Goal: Task Accomplishment & Management: Complete application form

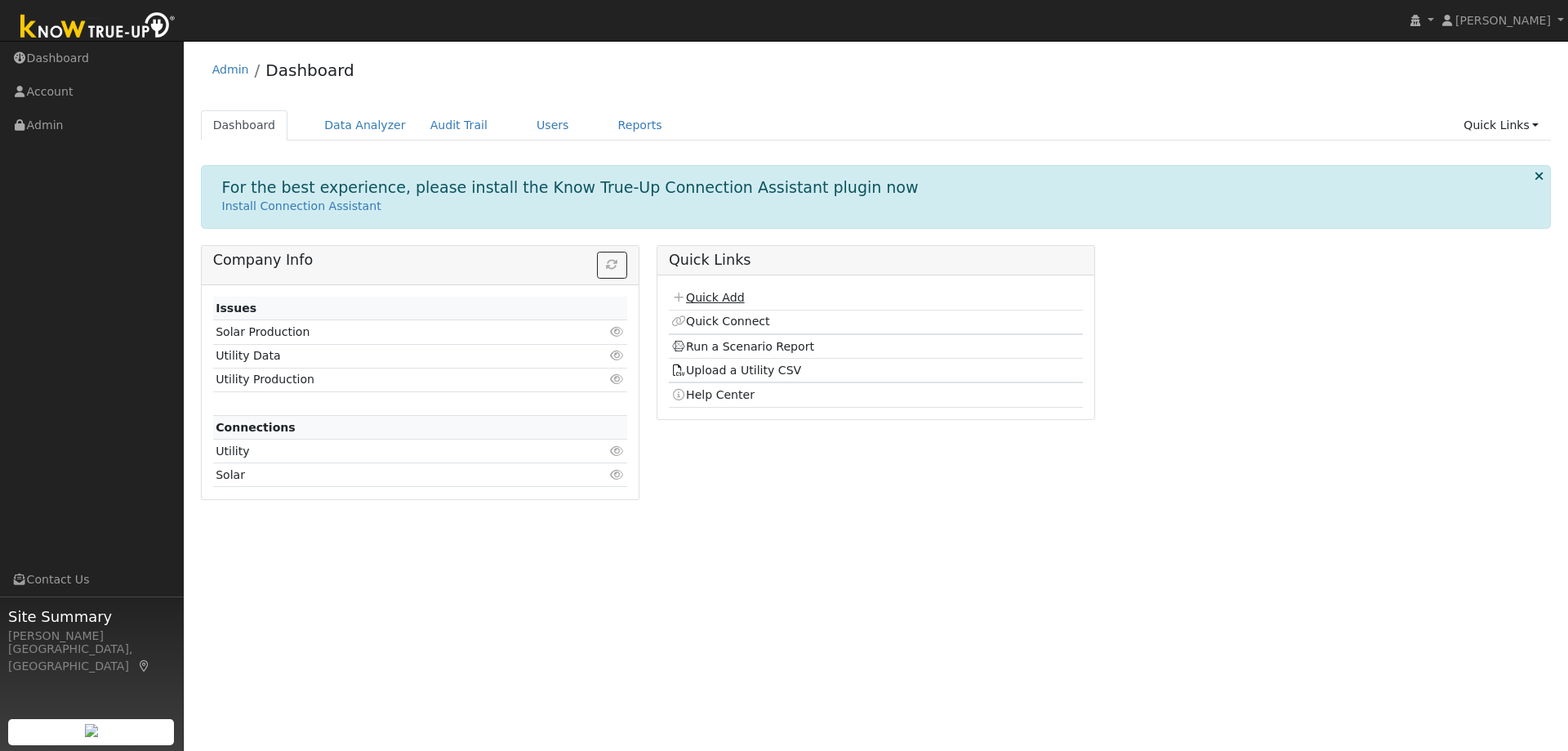
click at [715, 296] on link "Quick Add" at bounding box center [707, 297] width 73 height 13
click at [702, 324] on link "Quick Connect" at bounding box center [720, 321] width 98 height 13
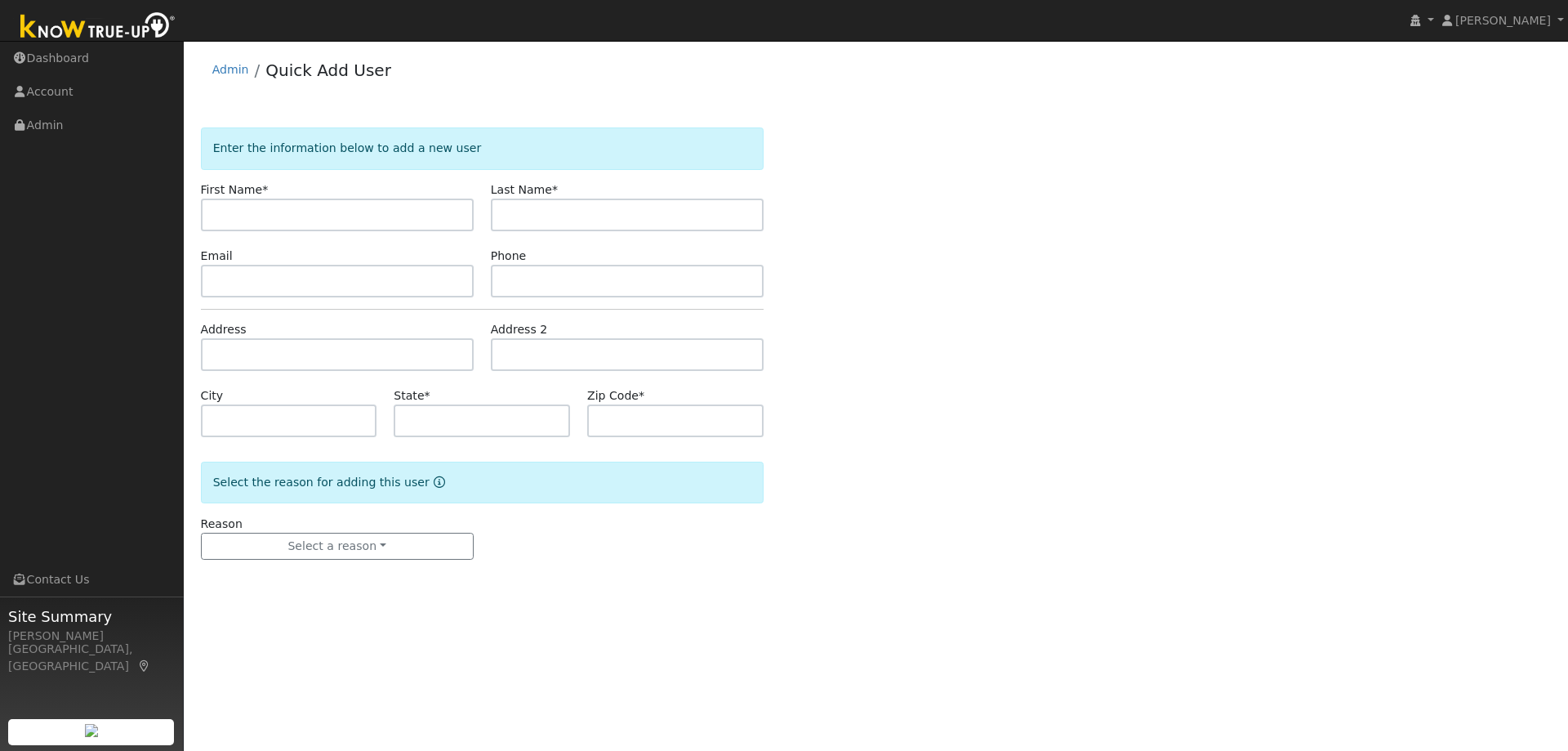
drag, startPoint x: 307, startPoint y: 153, endPoint x: 318, endPoint y: 152, distance: 11.0
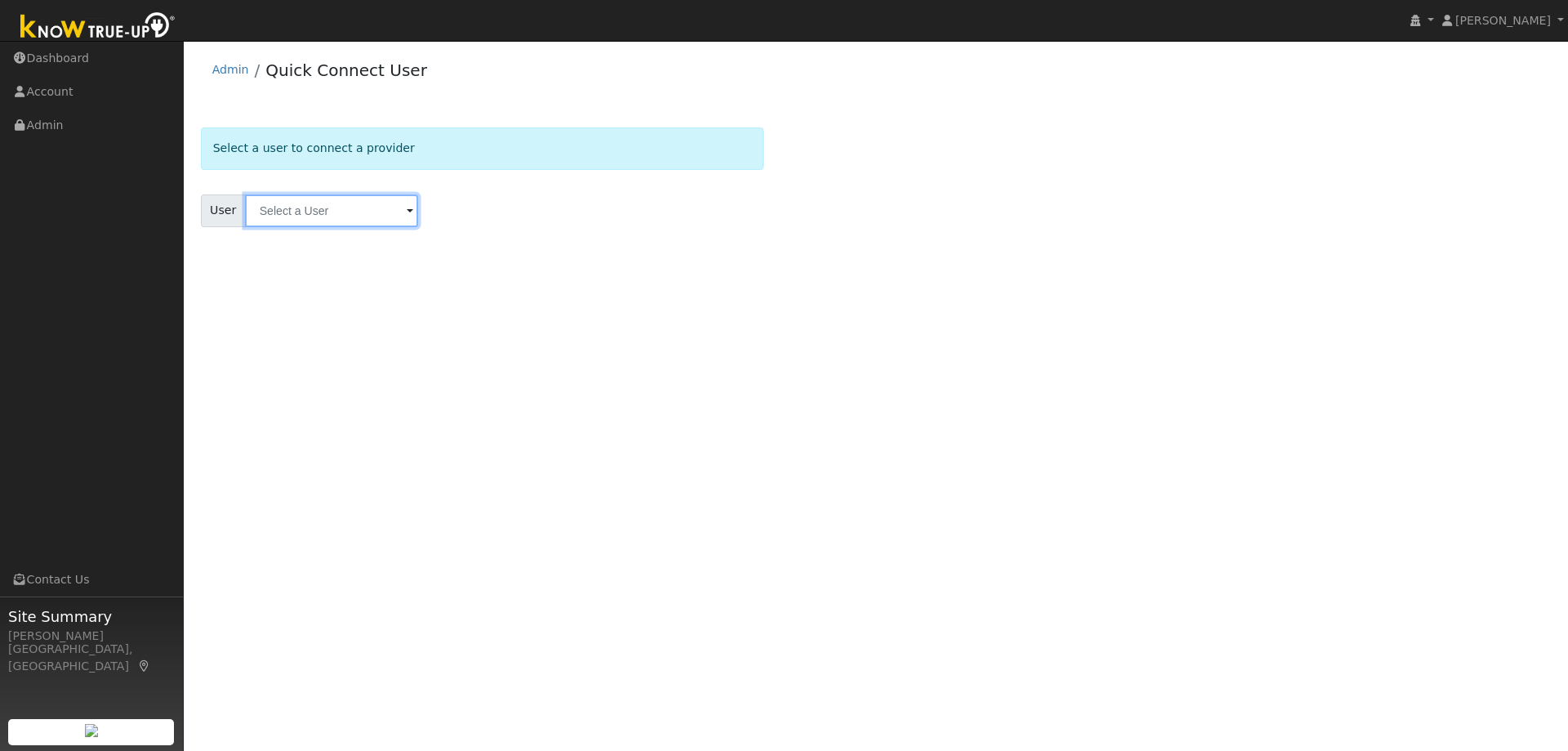
click at [316, 209] on input "text" at bounding box center [332, 210] width 174 height 32
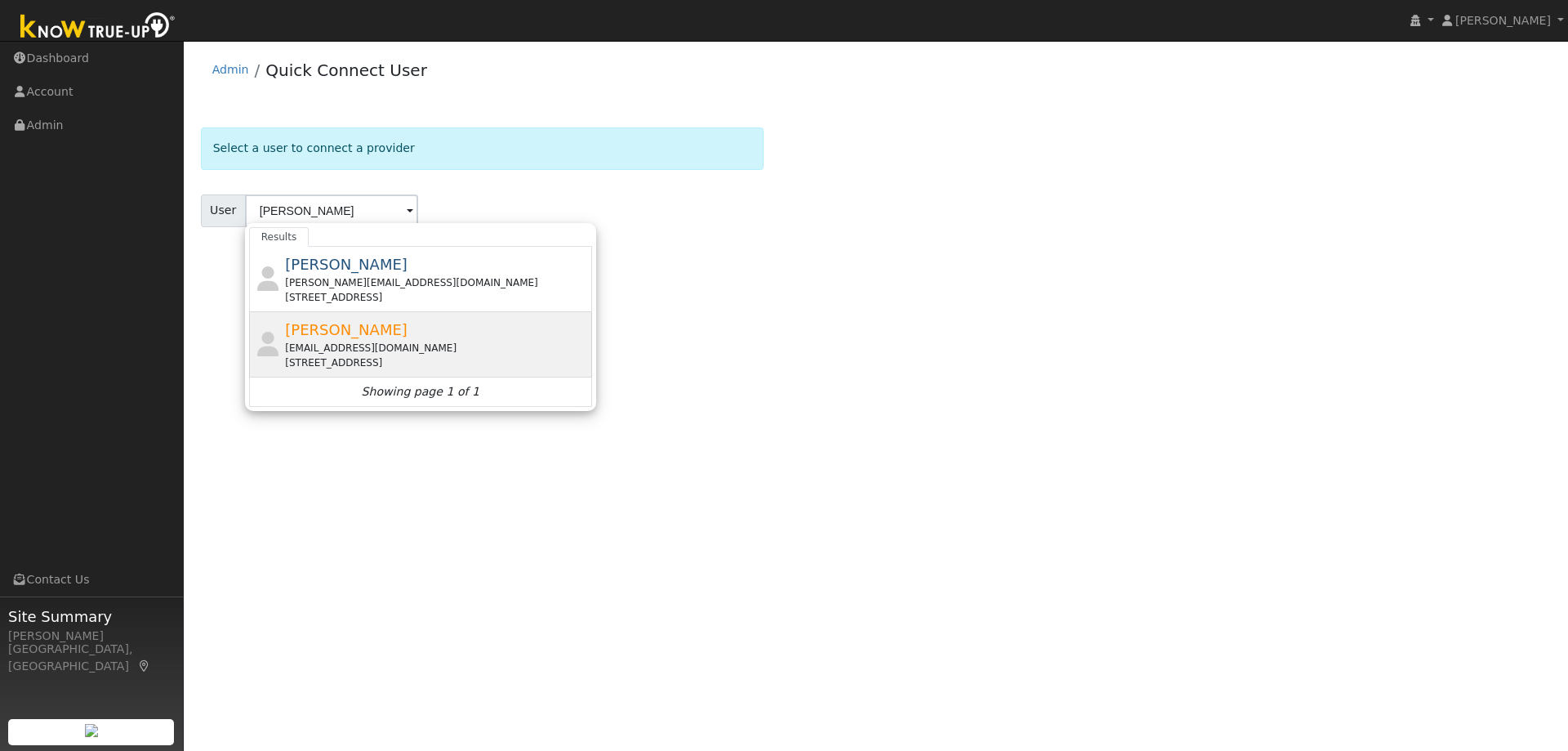
click at [374, 359] on div "[STREET_ADDRESS]" at bounding box center [436, 362] width 303 height 15
type input "[PERSON_NAME]"
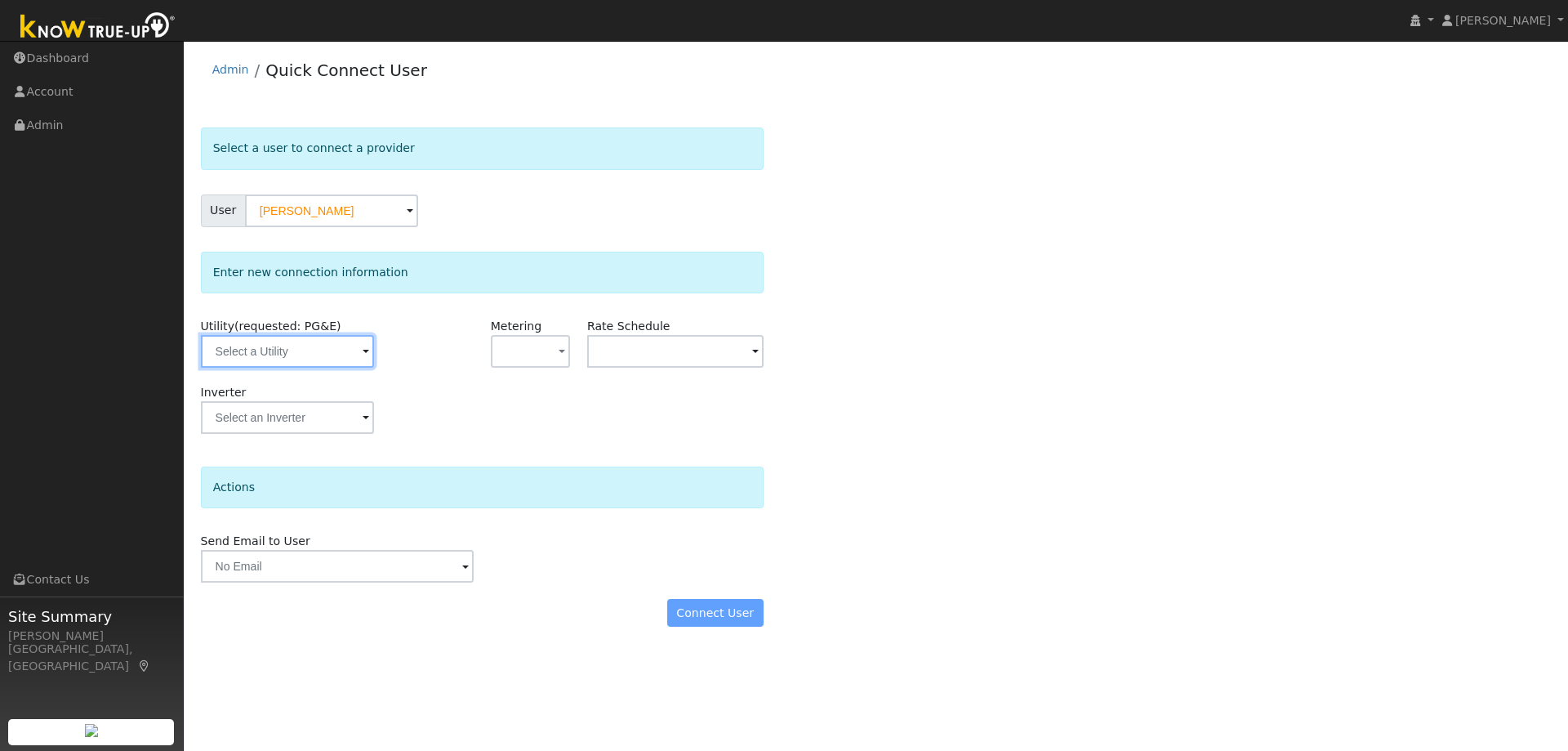
click at [293, 349] on input "text" at bounding box center [287, 351] width 174 height 32
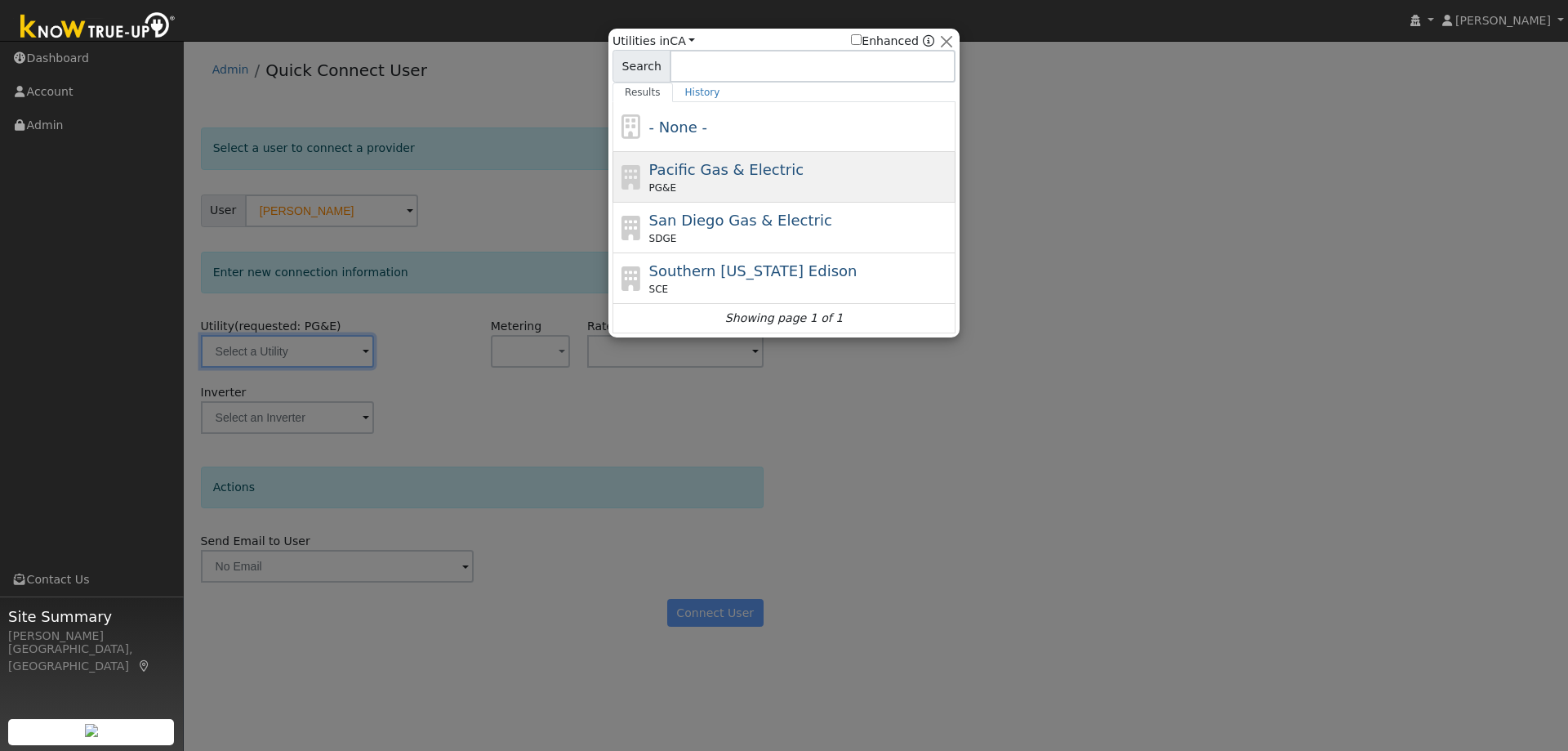
click at [675, 175] on span "Pacific Gas & Electric" at bounding box center [727, 170] width 154 height 18
type input "PG&E"
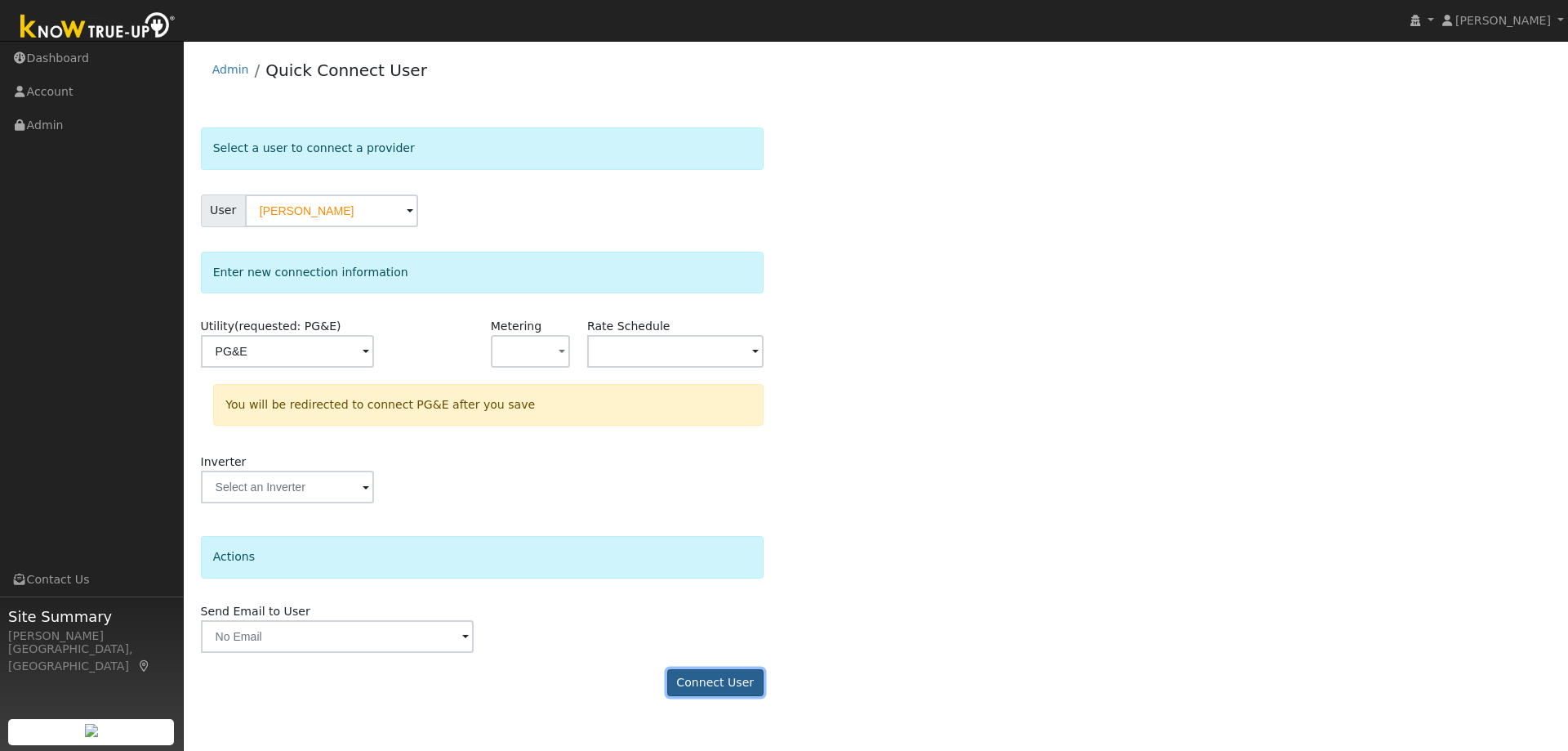
click at [704, 679] on button "Connect User" at bounding box center [715, 683] width 96 height 28
